Goal: Information Seeking & Learning: Learn about a topic

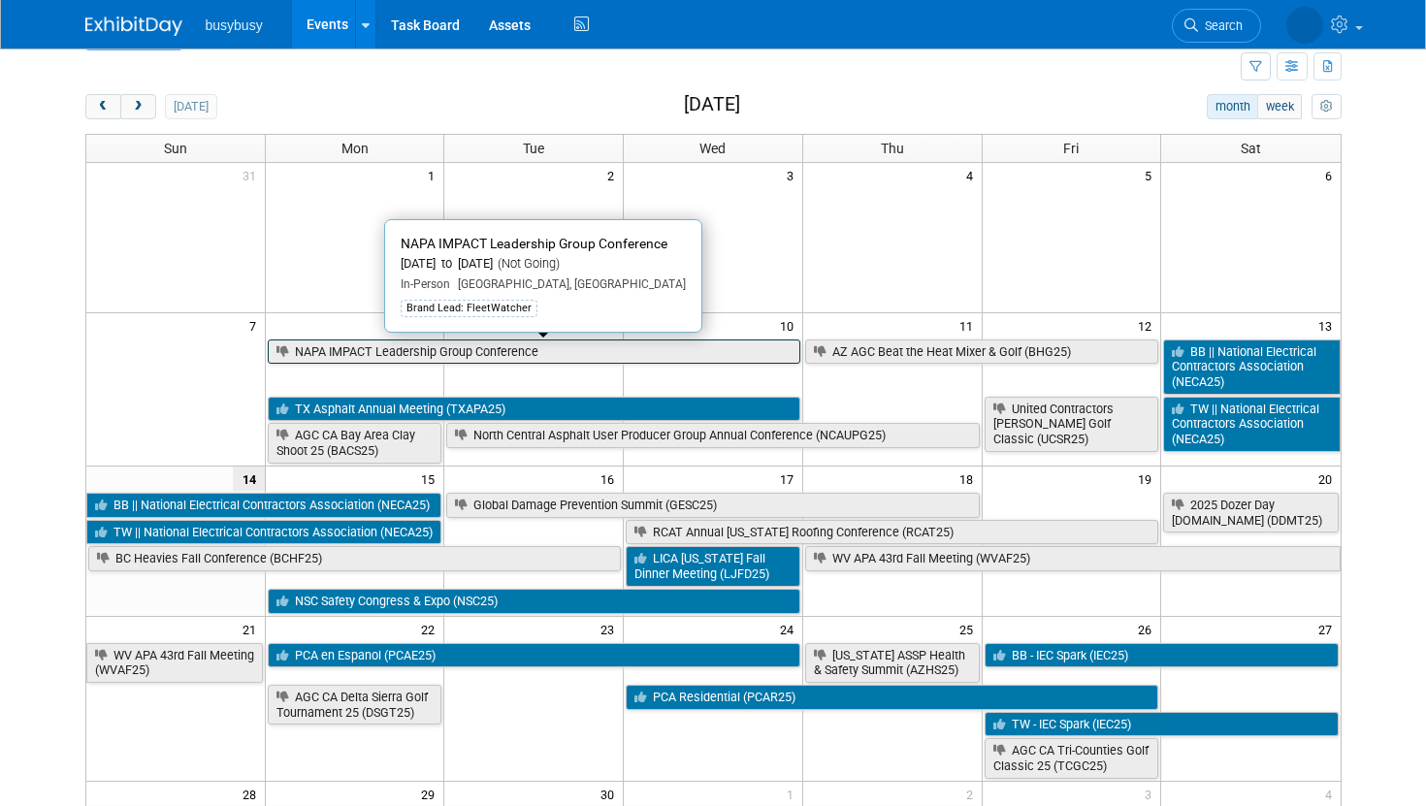
scroll to position [73, 0]
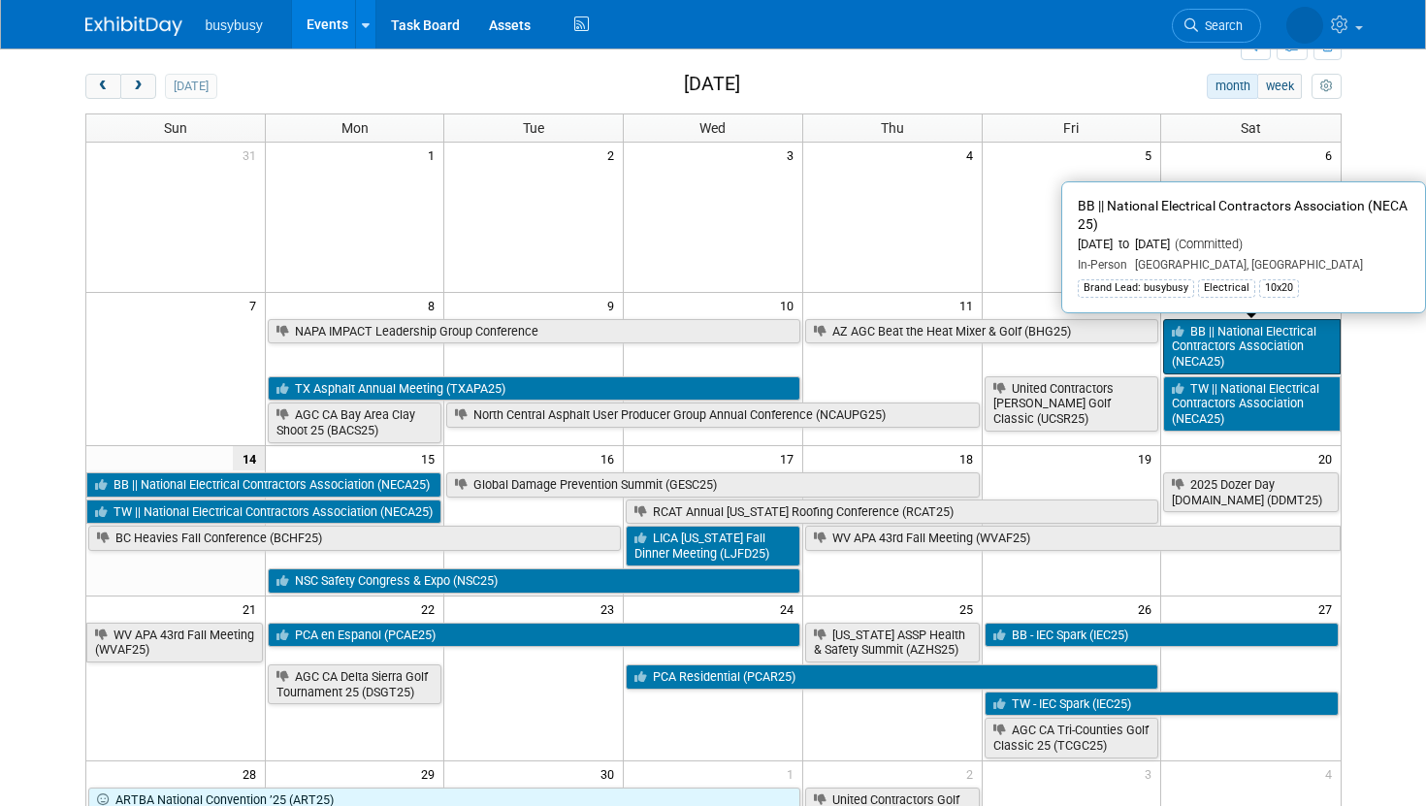
click at [1199, 339] on link "BB || National Electrical Contractors Association (NECA25)" at bounding box center [1251, 346] width 177 height 55
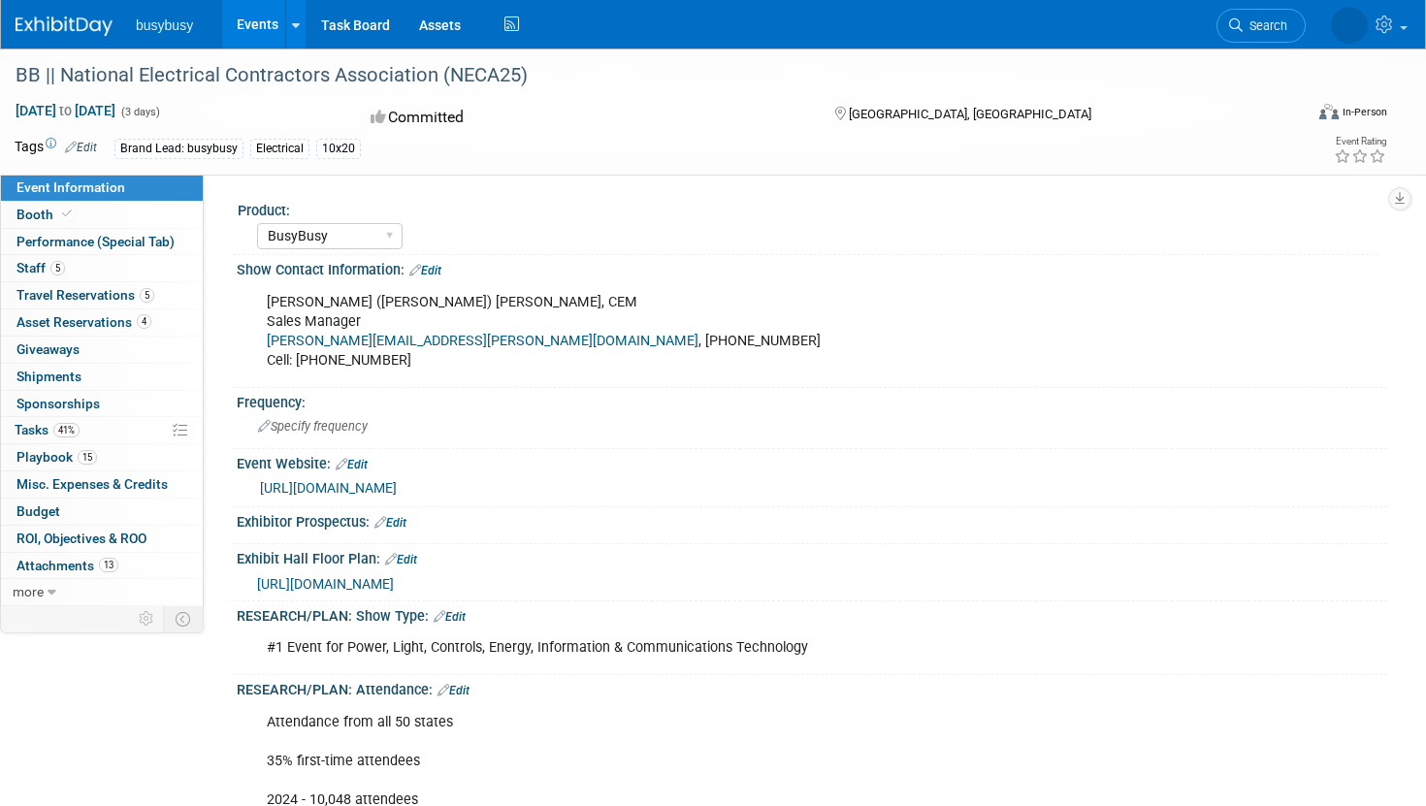
select select "BusyBusy"
click at [129, 211] on link "Booth" at bounding box center [102, 215] width 202 height 26
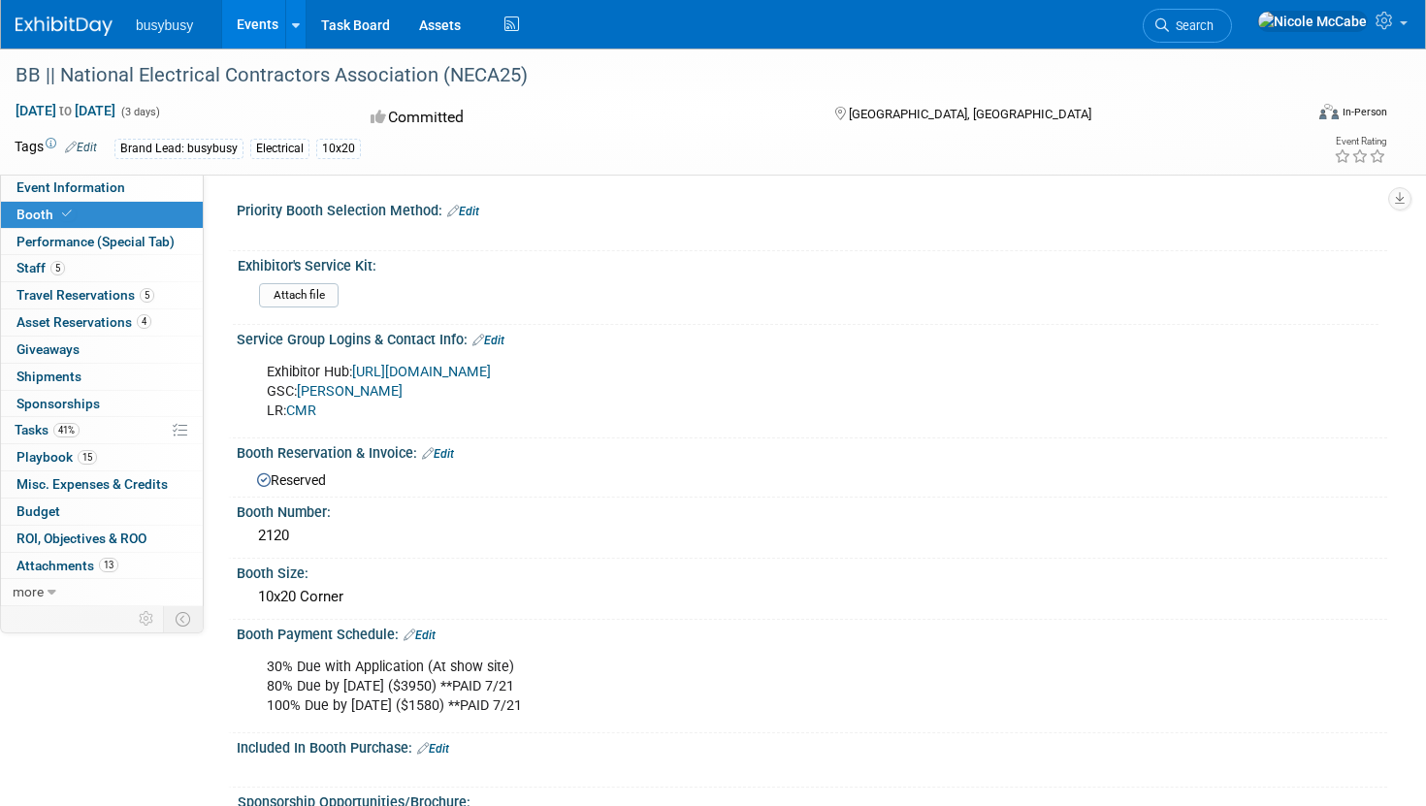
click at [57, 28] on img at bounding box center [64, 25] width 97 height 19
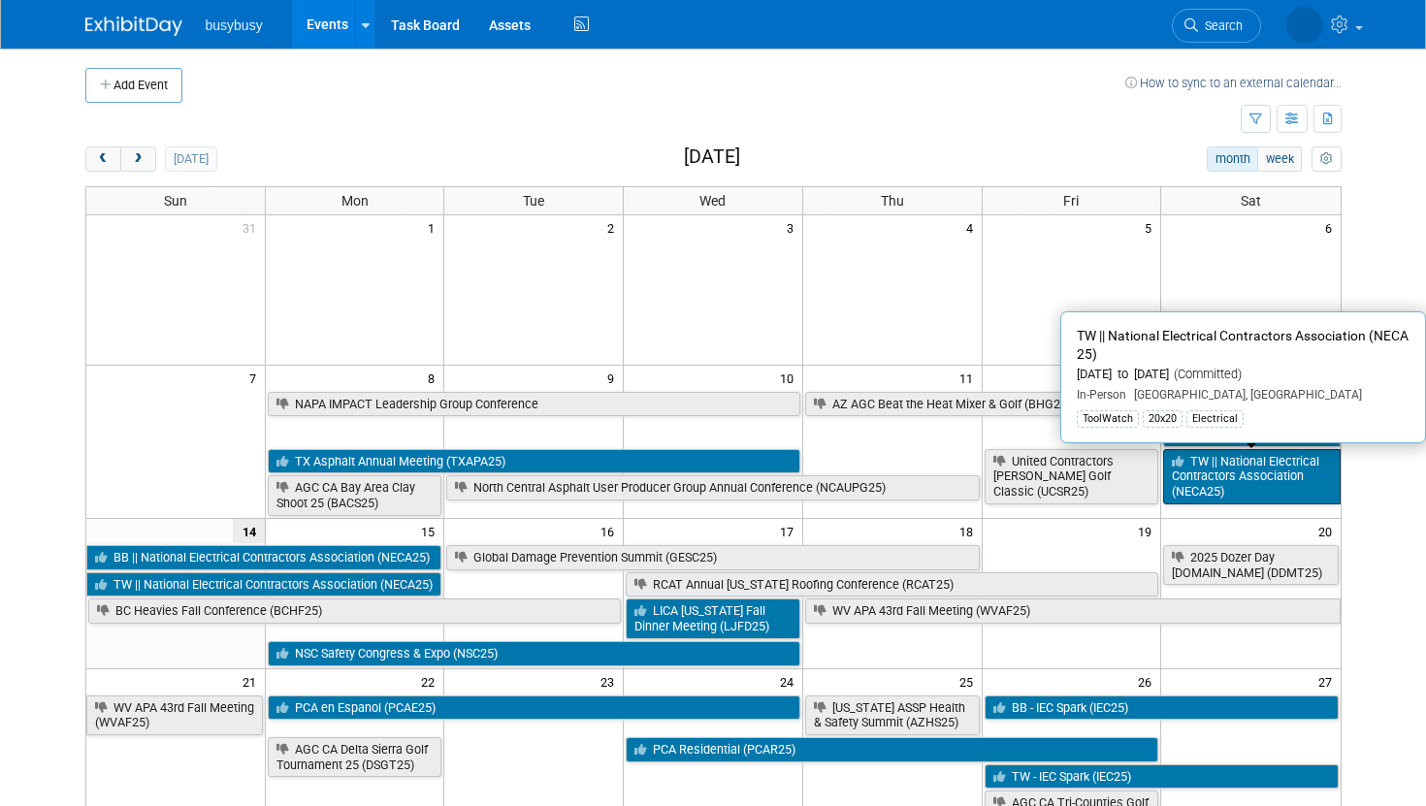
click at [1269, 491] on link "TW || National Electrical Contractors Association (NECA25)" at bounding box center [1251, 476] width 177 height 55
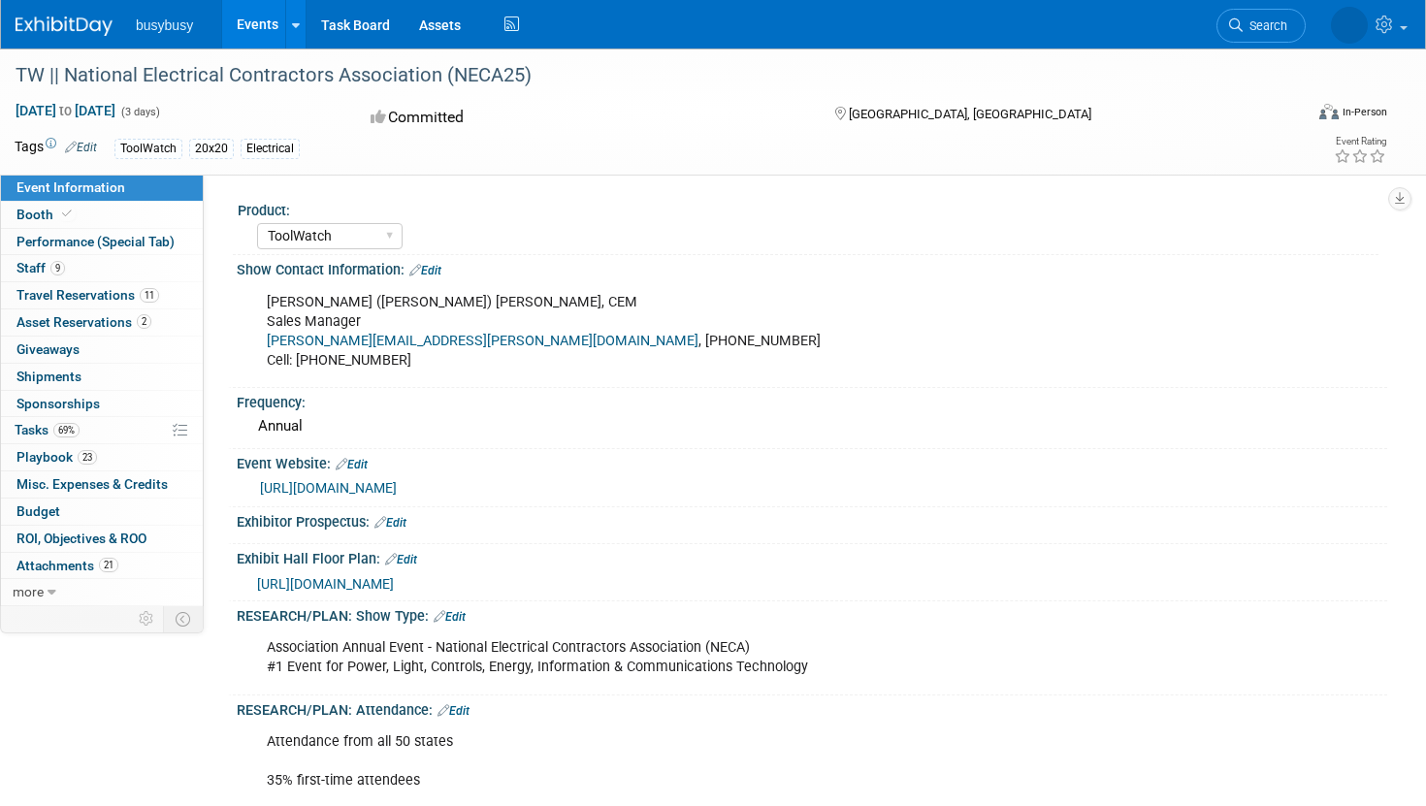
select select "ToolWatch"
click at [94, 210] on link "Booth" at bounding box center [102, 215] width 202 height 26
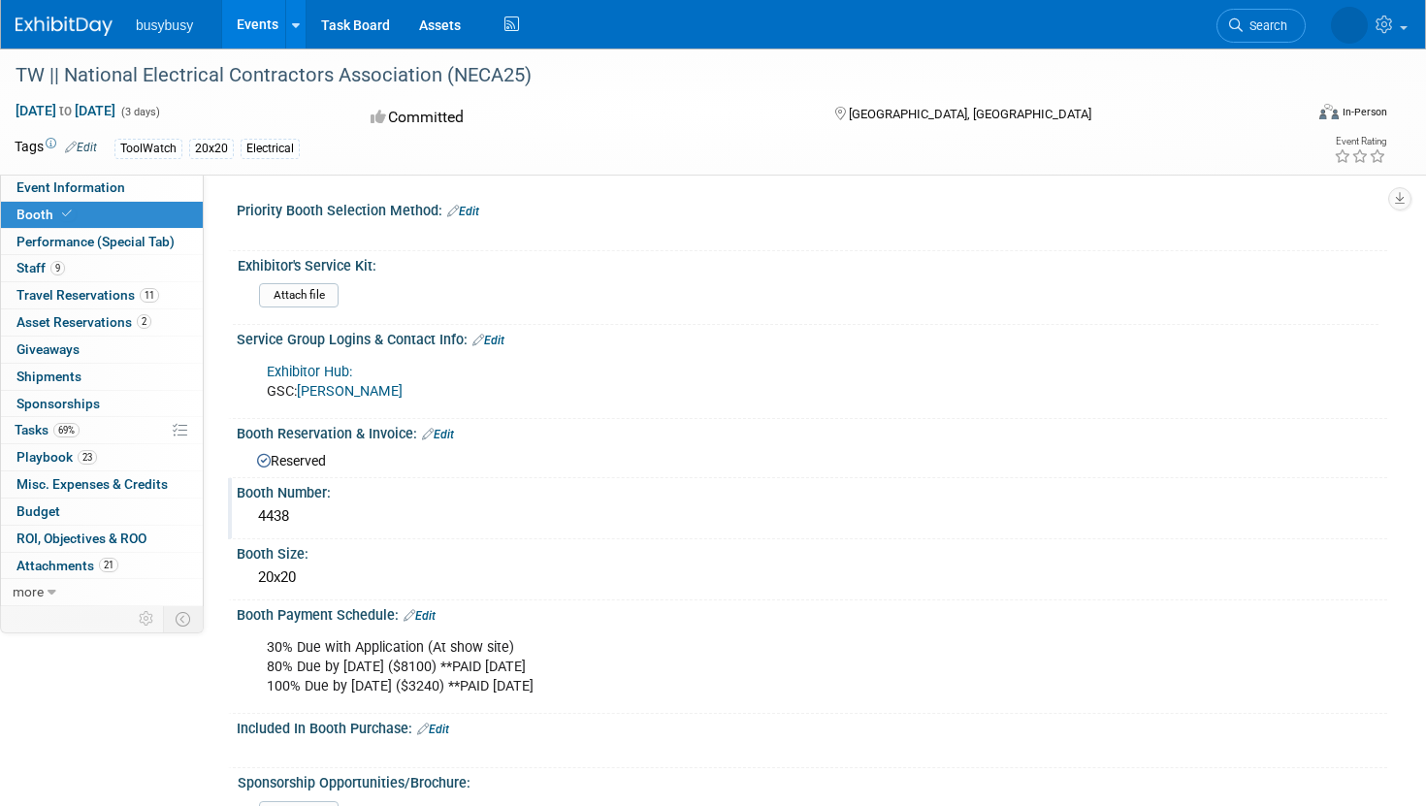
scroll to position [27, 0]
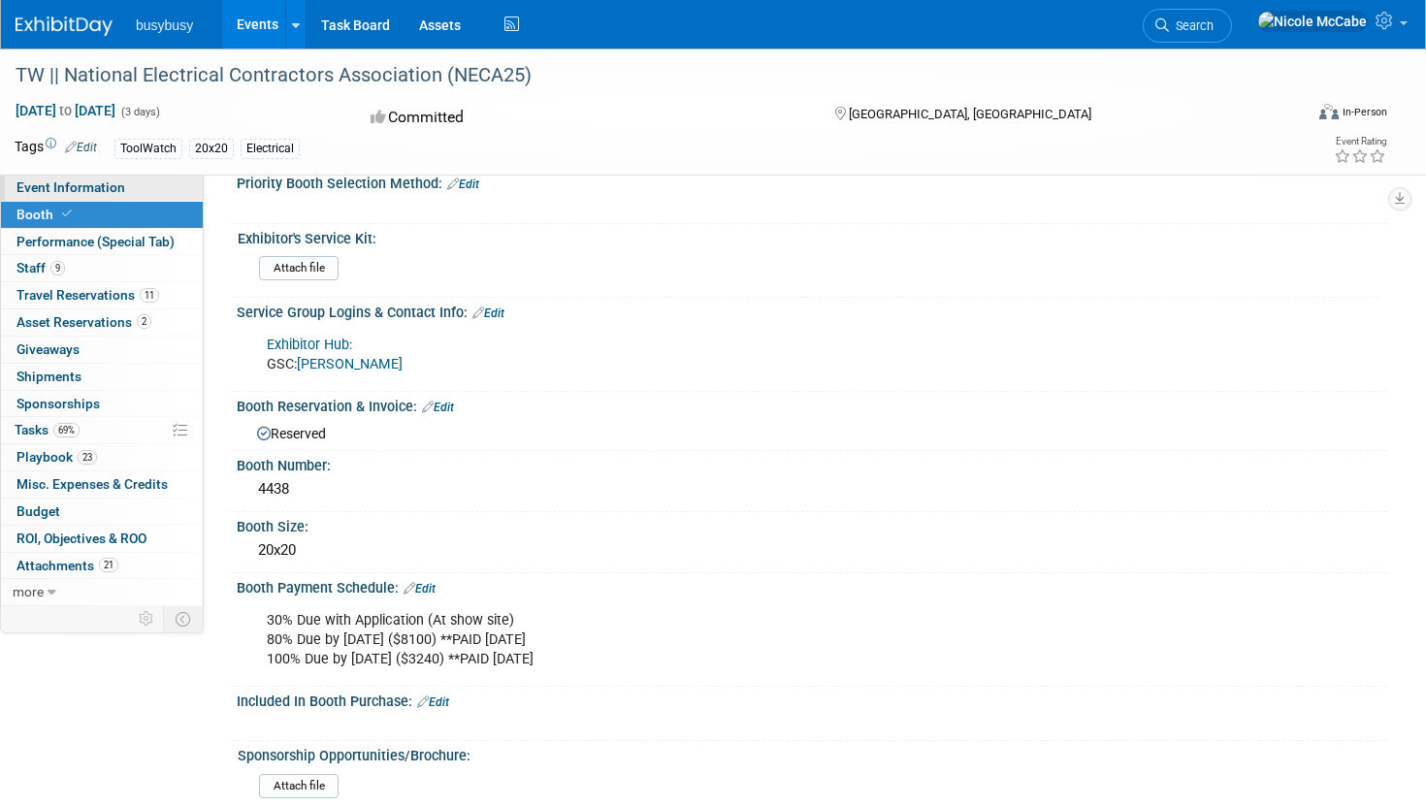
click at [95, 195] on span "Event Information" at bounding box center [70, 187] width 109 height 16
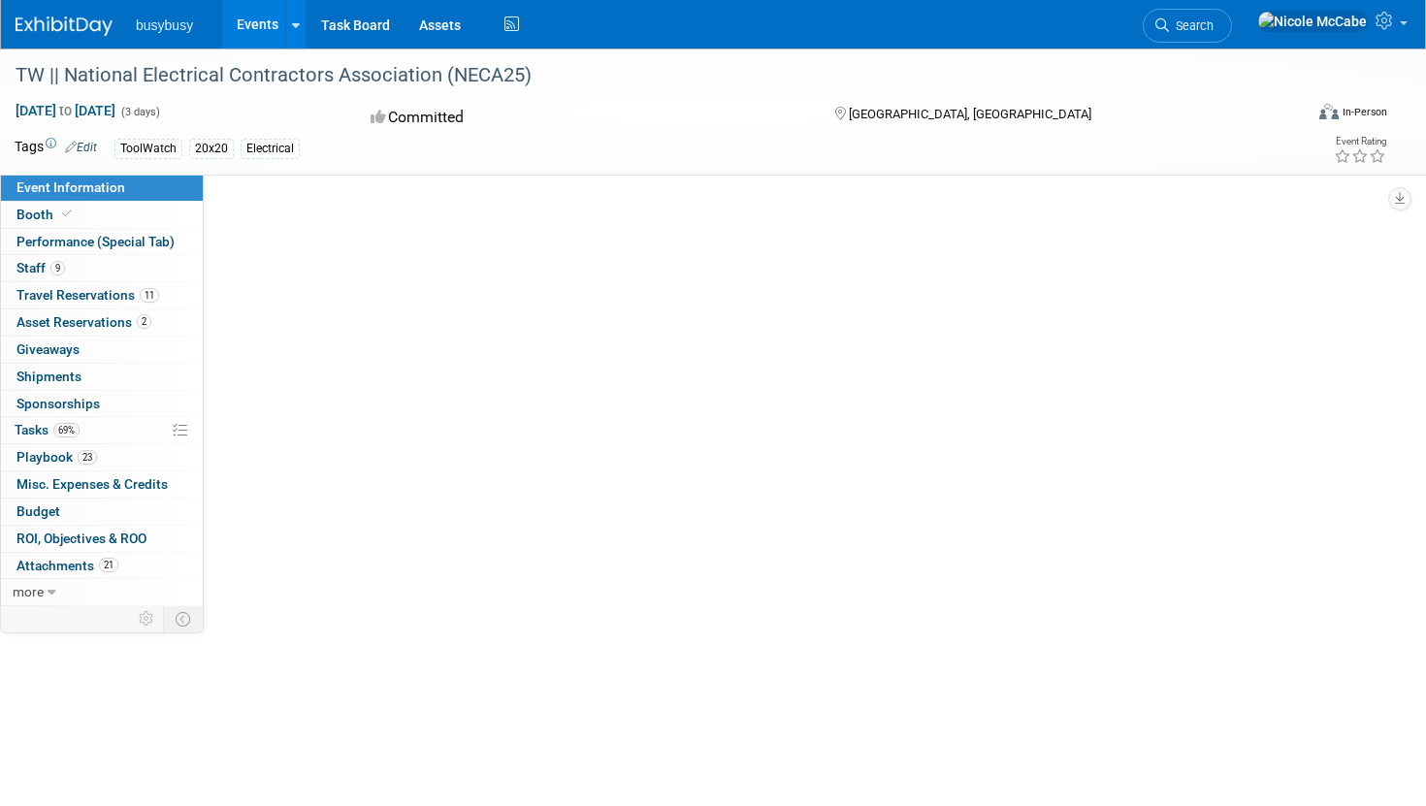
select select "ToolWatch"
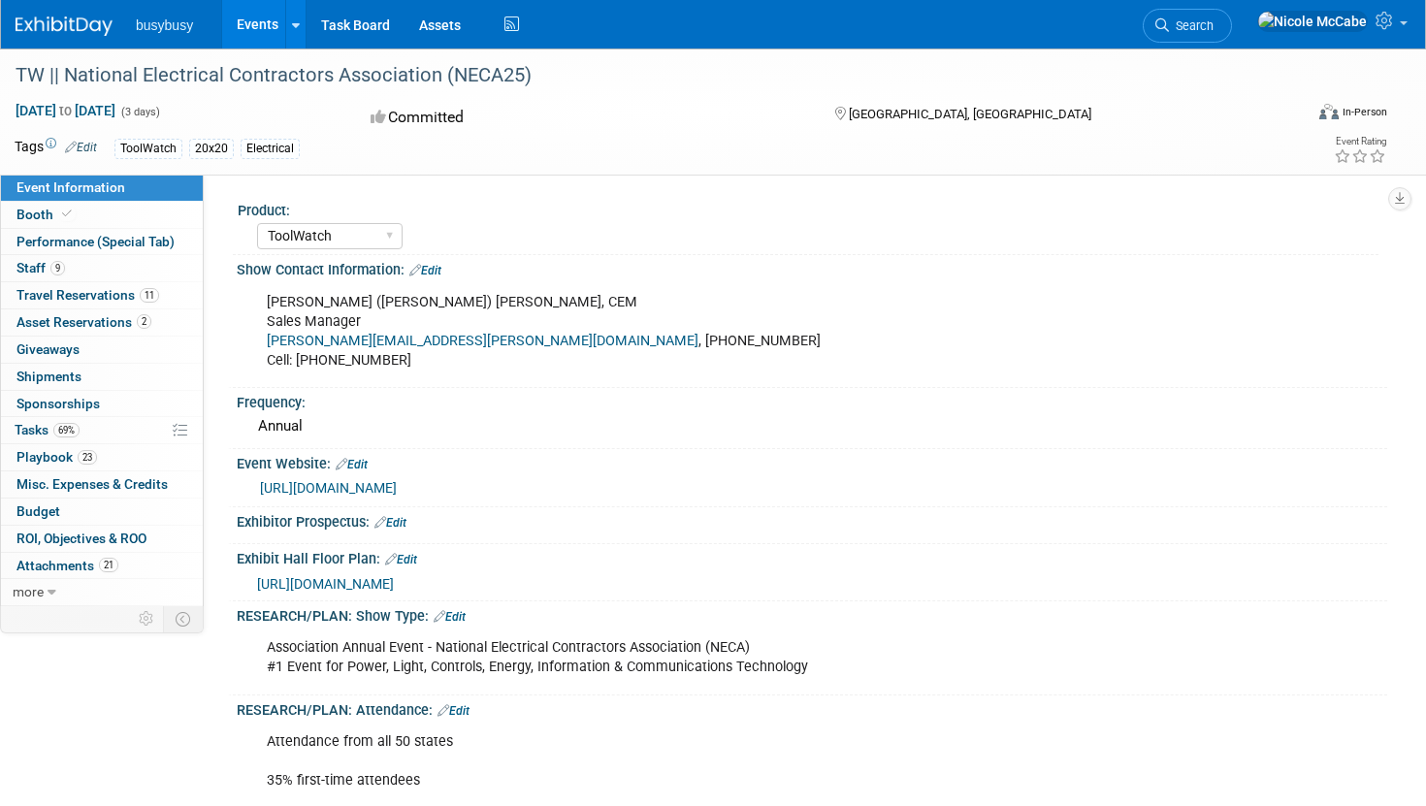
scroll to position [105, 0]
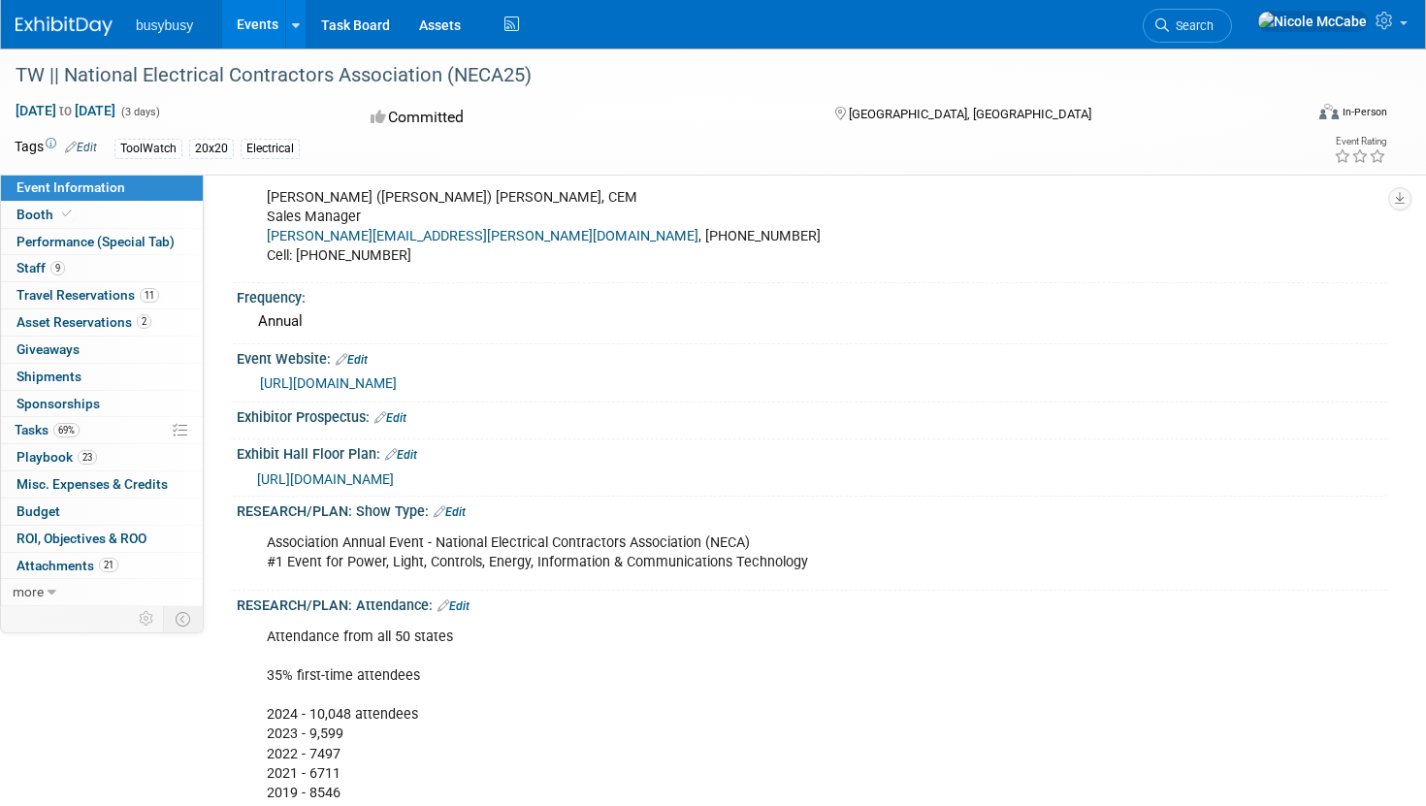
click at [395, 387] on link "https://www.necaconvention.org/" at bounding box center [328, 383] width 137 height 16
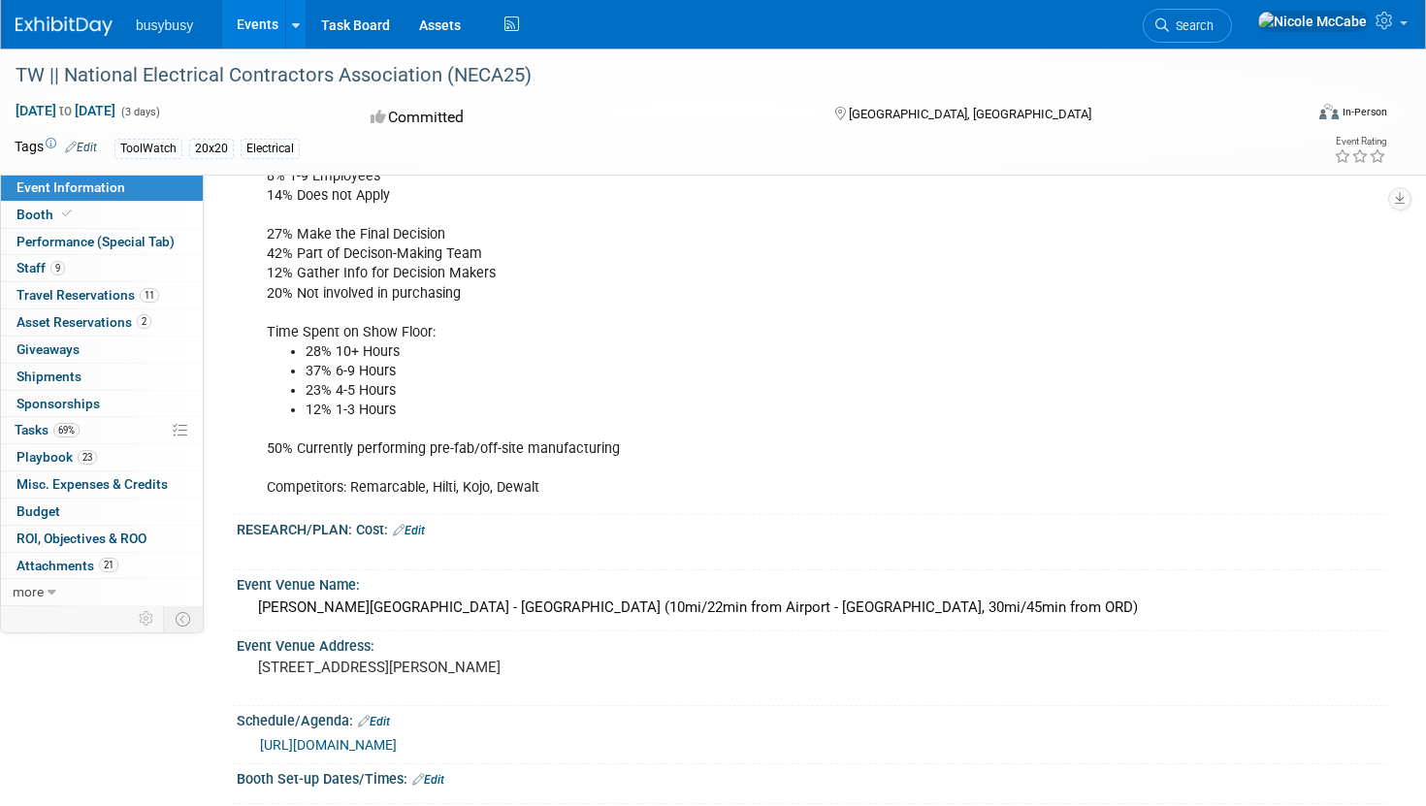
scroll to position [980, 0]
